Goal: Information Seeking & Learning: Learn about a topic

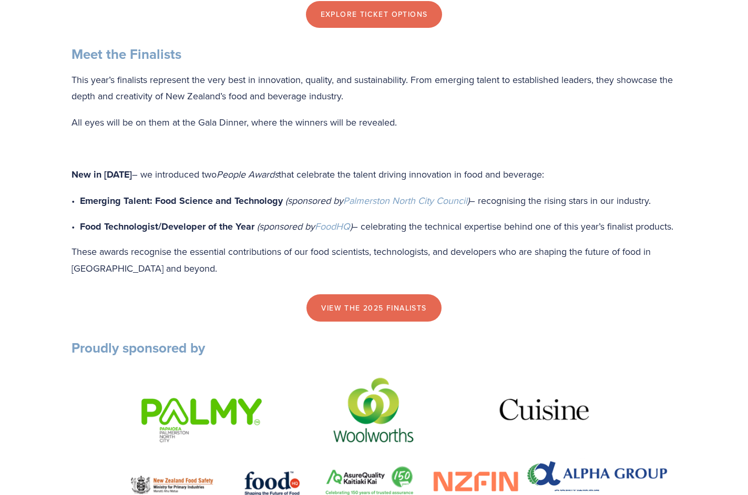
scroll to position [1116, 0]
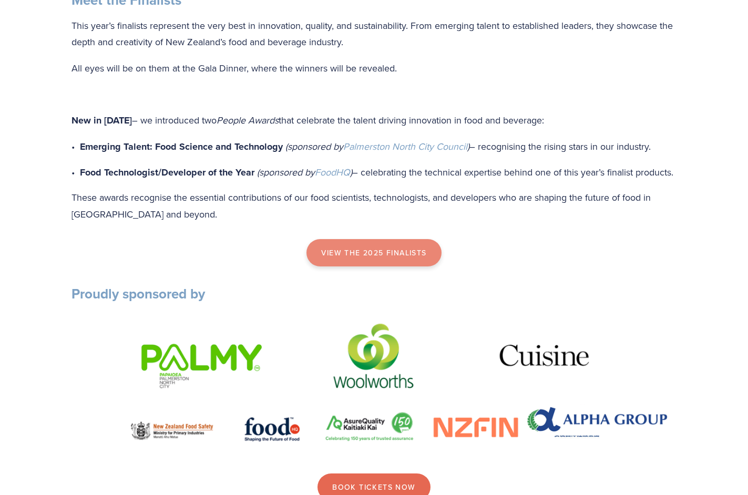
click at [348, 267] on link "view the 2025 finalists" at bounding box center [374, 252] width 135 height 27
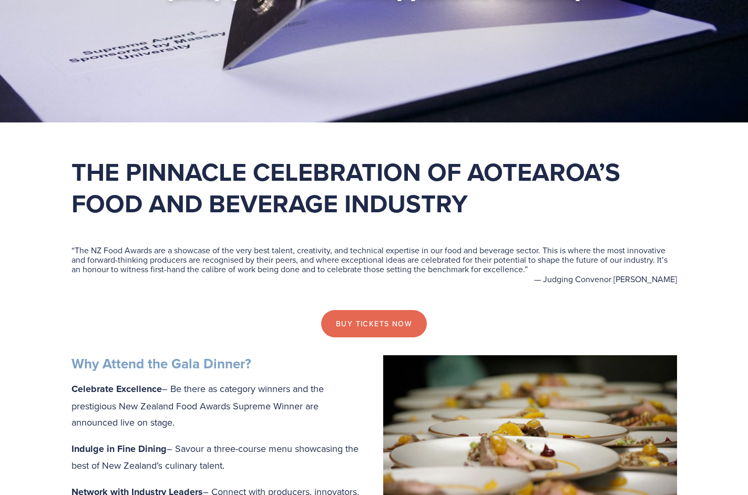
scroll to position [0, 0]
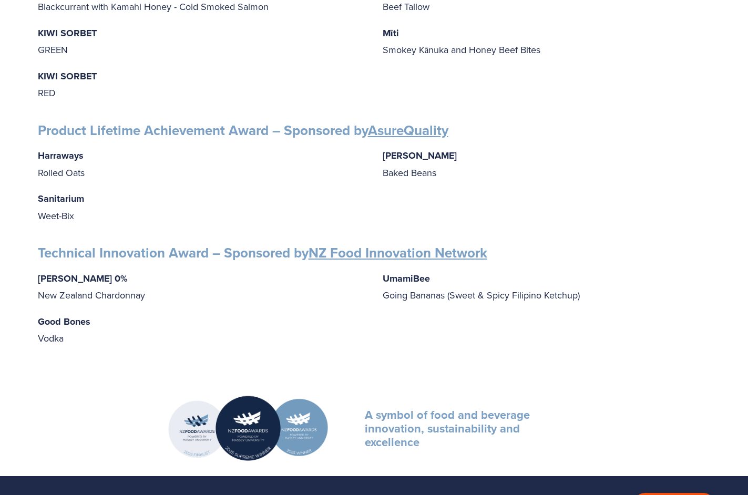
scroll to position [1619, 0]
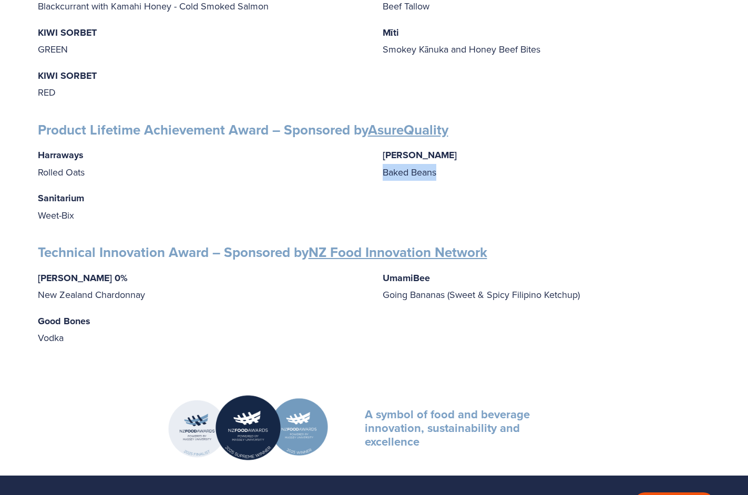
drag, startPoint x: 381, startPoint y: 157, endPoint x: 481, endPoint y: 157, distance: 99.4
click at [481, 157] on div "Harraways Rolled Oats Sanitarium Weet-Bix Wattie's Baked Beans" at bounding box center [374, 185] width 673 height 77
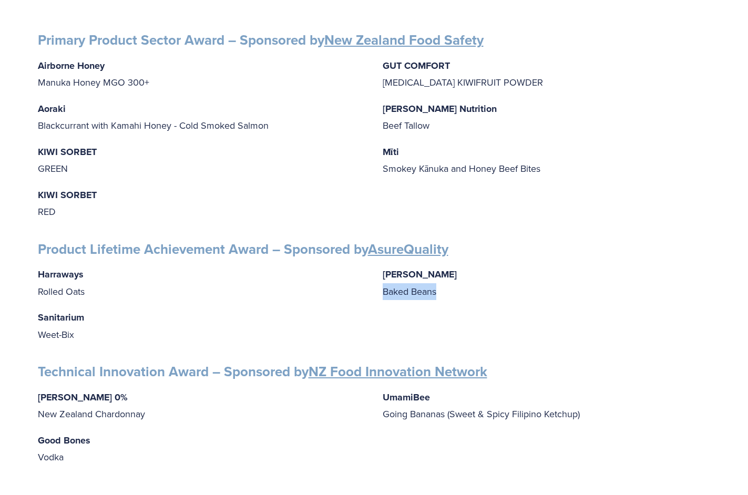
scroll to position [1497, 0]
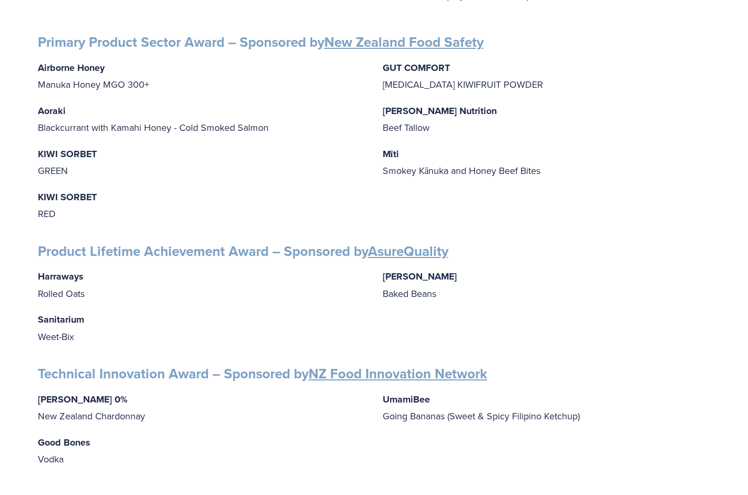
click at [425, 280] on p "Wattie's Baked Beans" at bounding box center [547, 285] width 328 height 34
drag, startPoint x: 411, startPoint y: 279, endPoint x: 436, endPoint y: 279, distance: 25.2
click at [436, 279] on p "Wattie's Baked Beans" at bounding box center [547, 285] width 328 height 34
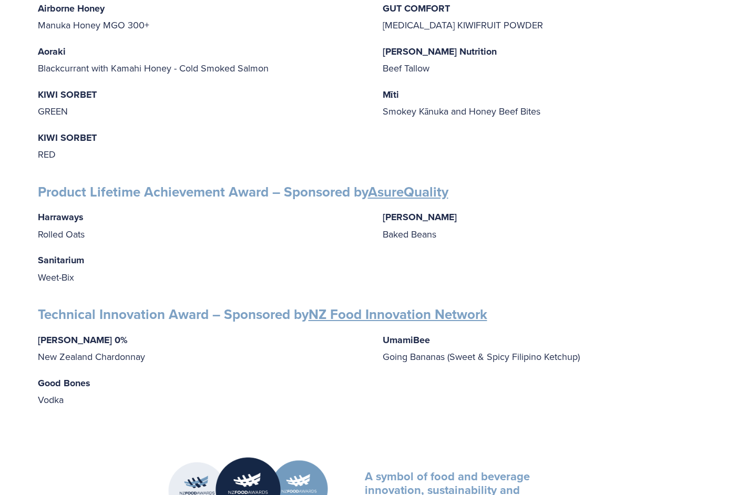
scroll to position [1568, 0]
